Goal: Transaction & Acquisition: Purchase product/service

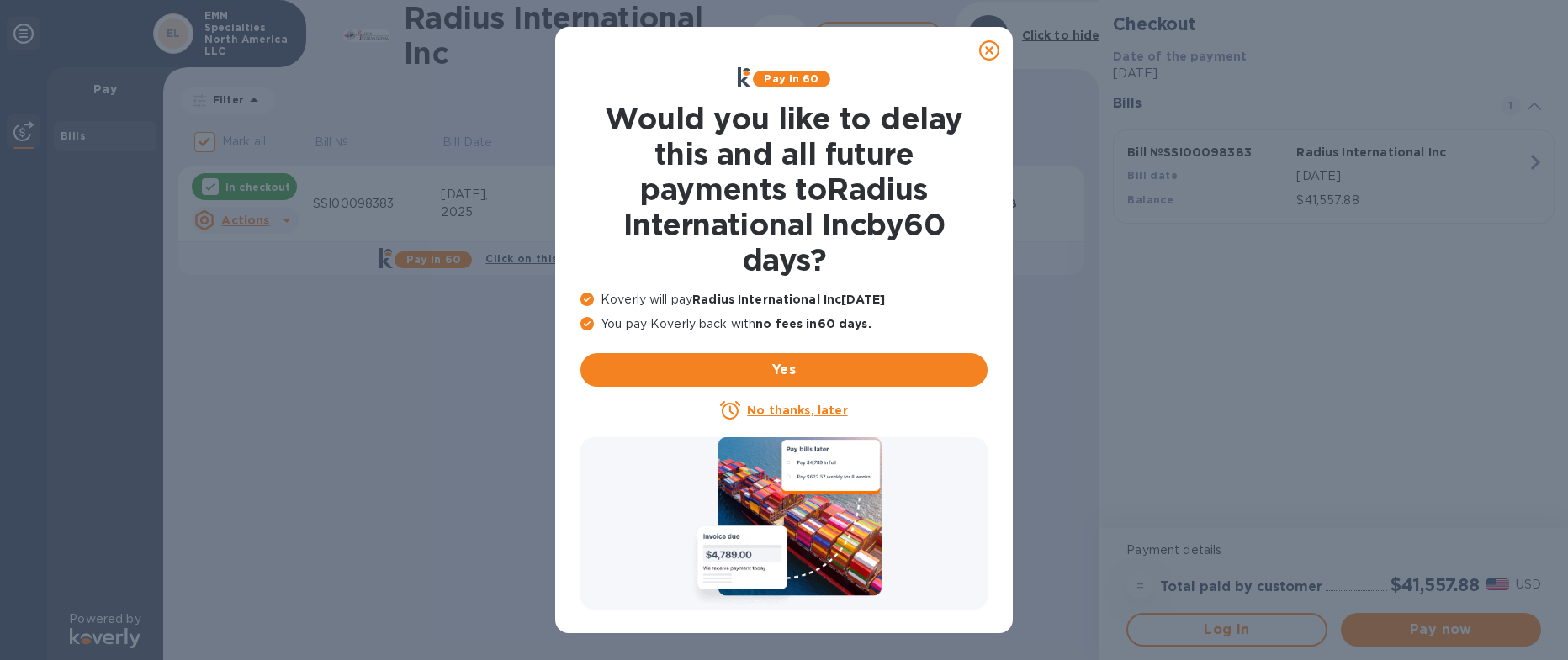
click at [988, 45] on icon at bounding box center [990, 51] width 20 height 20
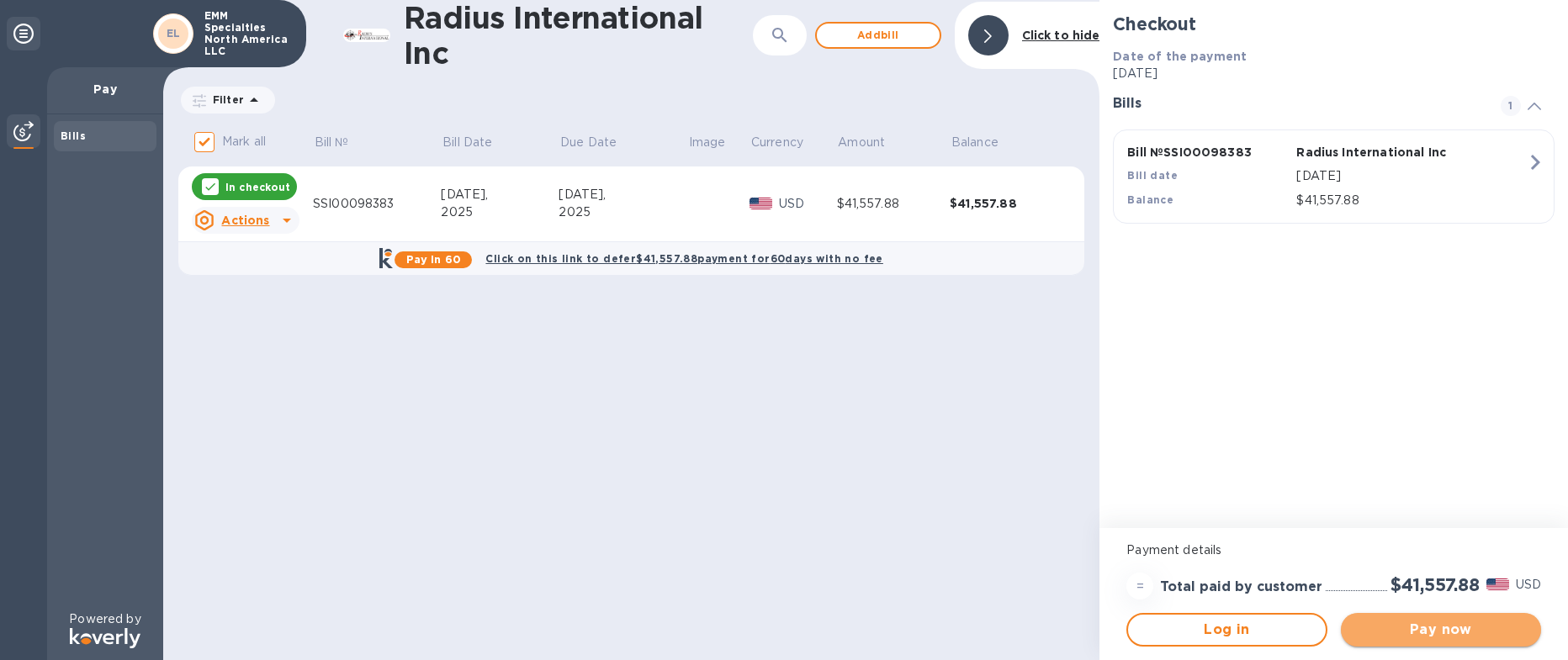
click at [1431, 626] on span "Pay now" at bounding box center [1441, 631] width 173 height 20
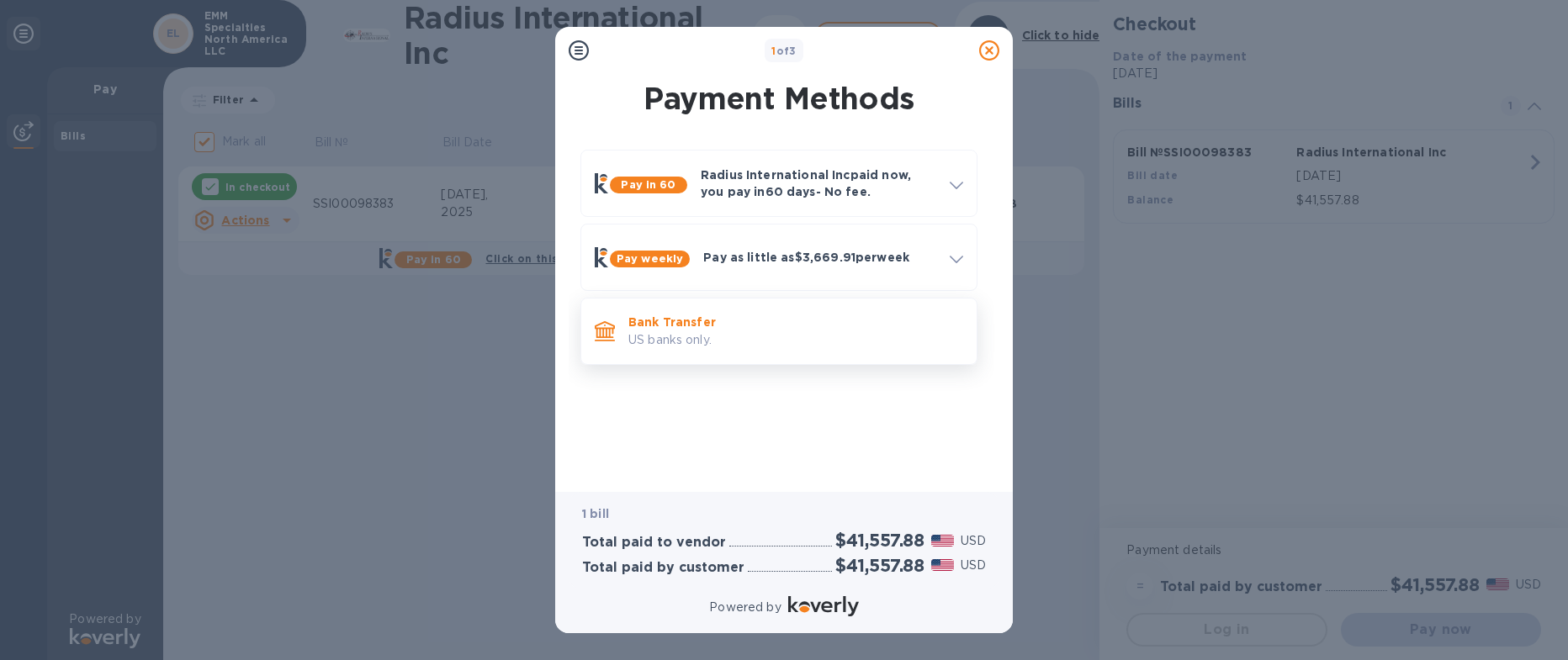
click at [668, 332] on p "US banks only." at bounding box center [796, 340] width 335 height 17
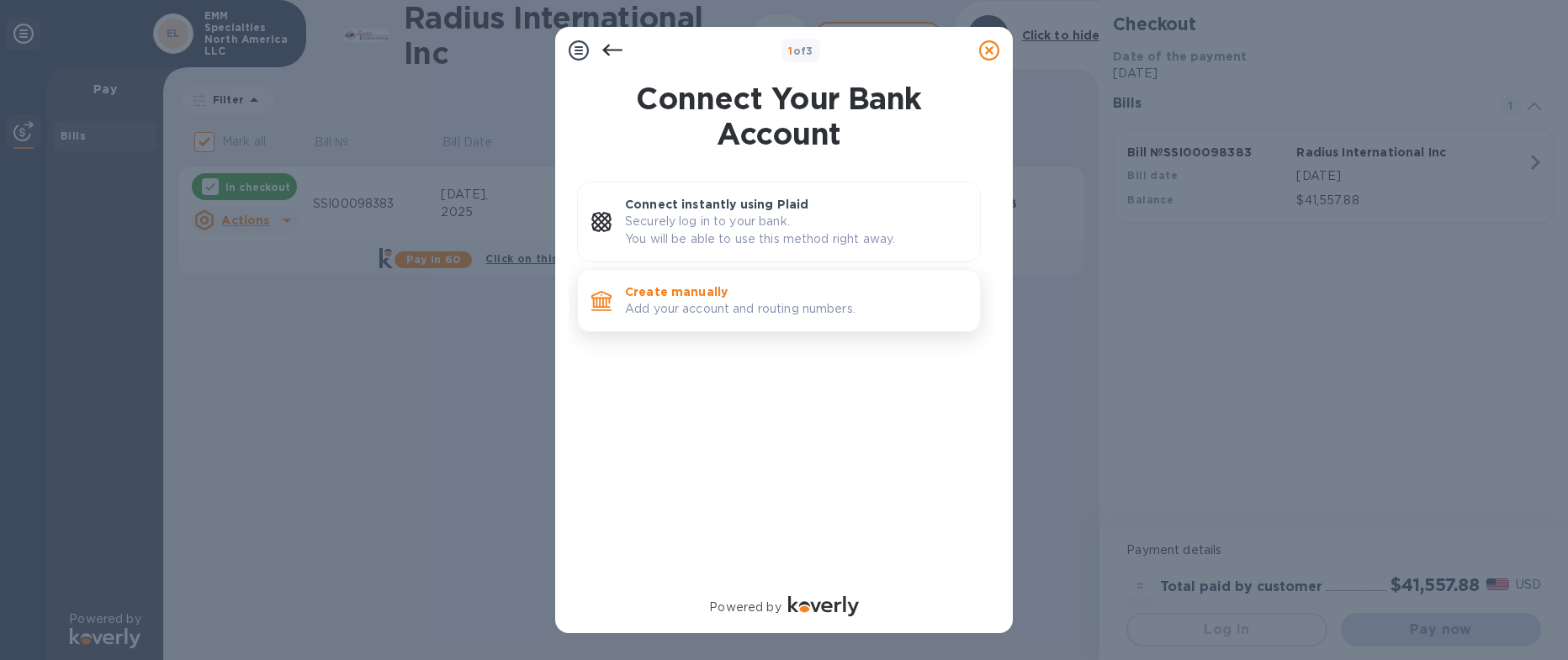
click at [672, 295] on p "Create manually" at bounding box center [796, 292] width 342 height 17
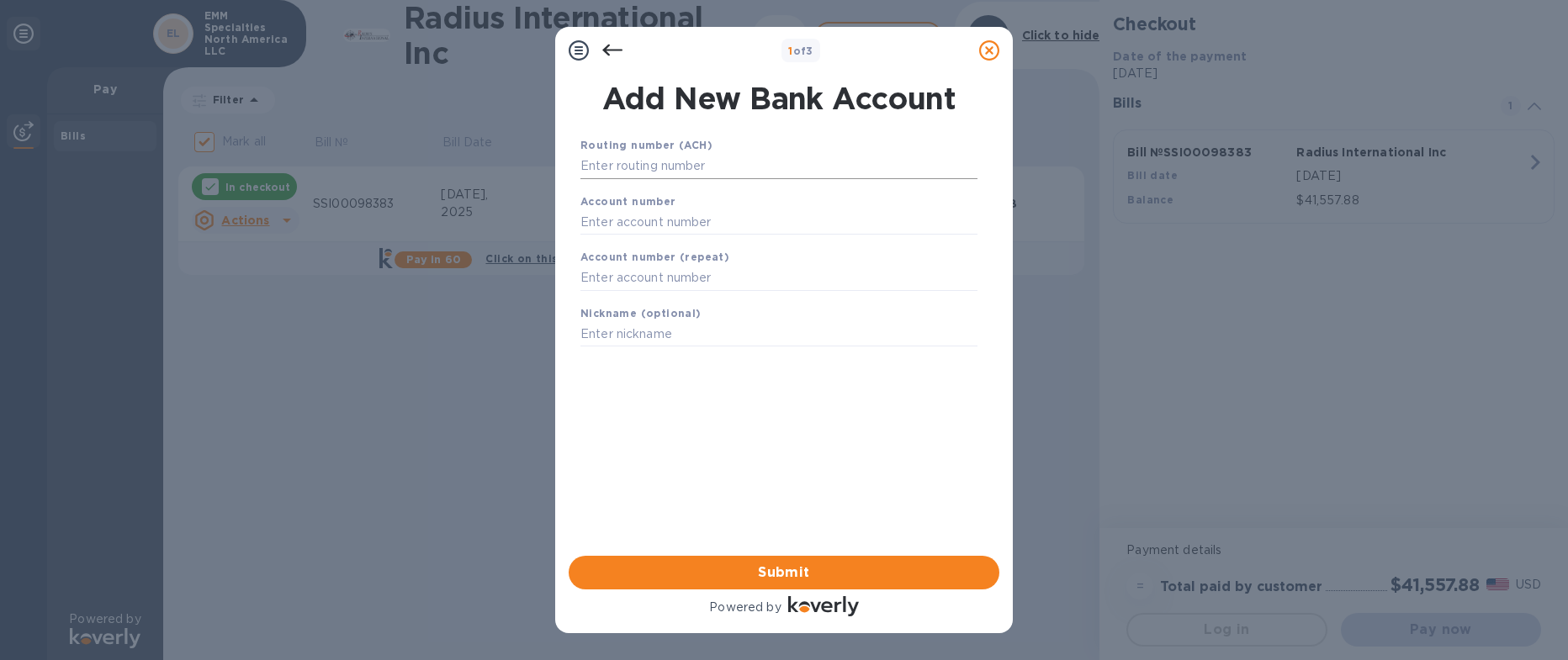
click at [693, 173] on input "text" at bounding box center [779, 166] width 397 height 25
type input "011000138"
type input "466001383234"
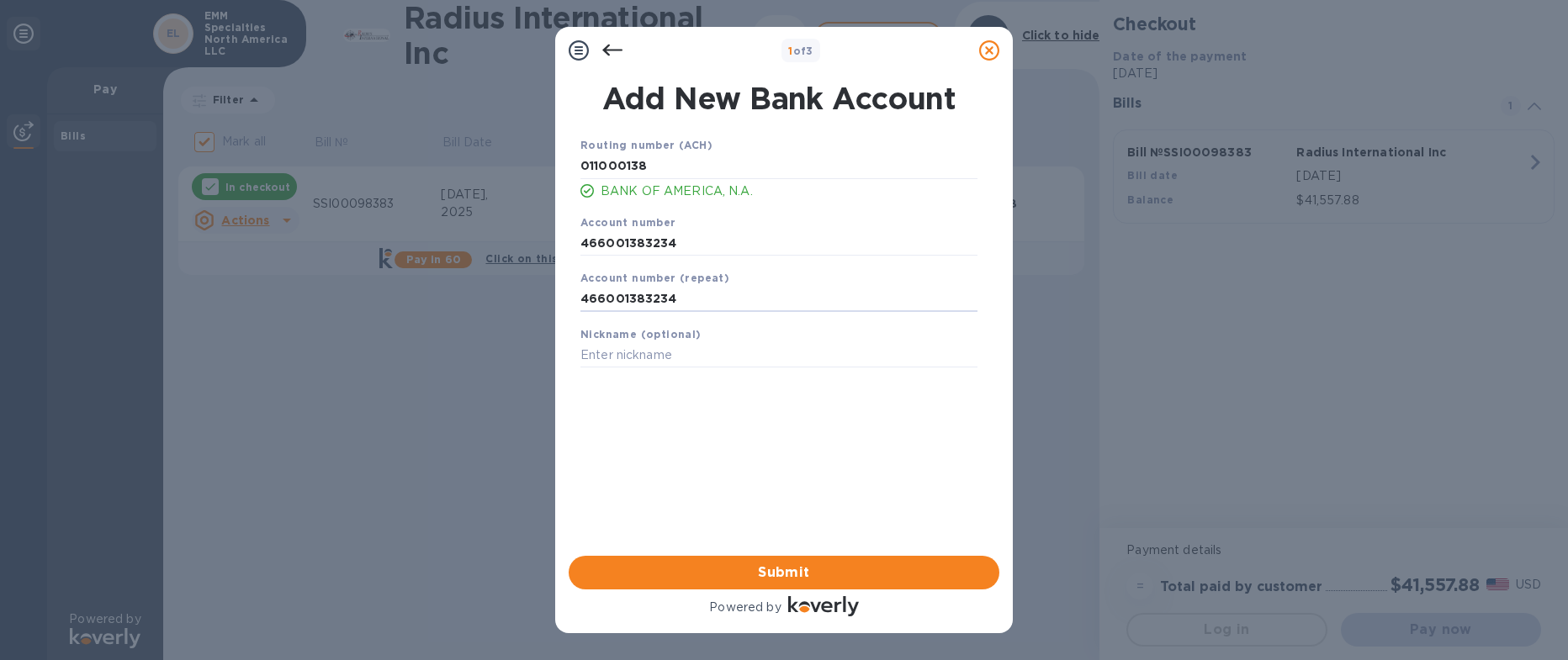
type input "466001383234"
click at [720, 570] on span "Submit" at bounding box center [784, 573] width 404 height 20
